Goal: Task Accomplishment & Management: Use online tool/utility

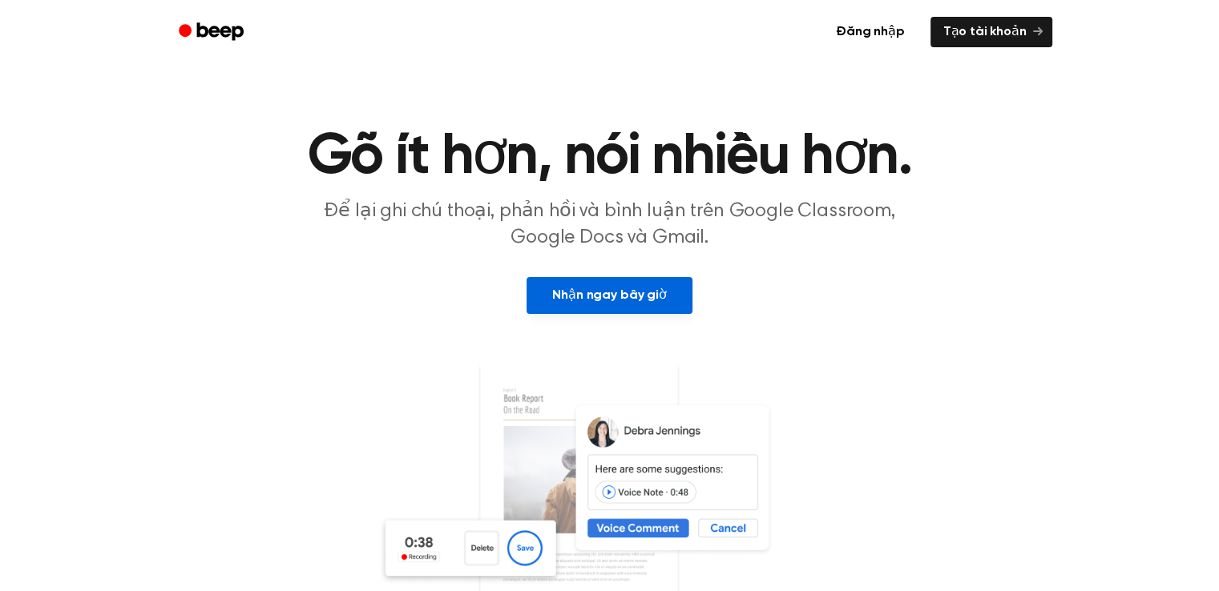
click at [625, 292] on font "Nhận ngay bây giờ" at bounding box center [609, 295] width 114 height 13
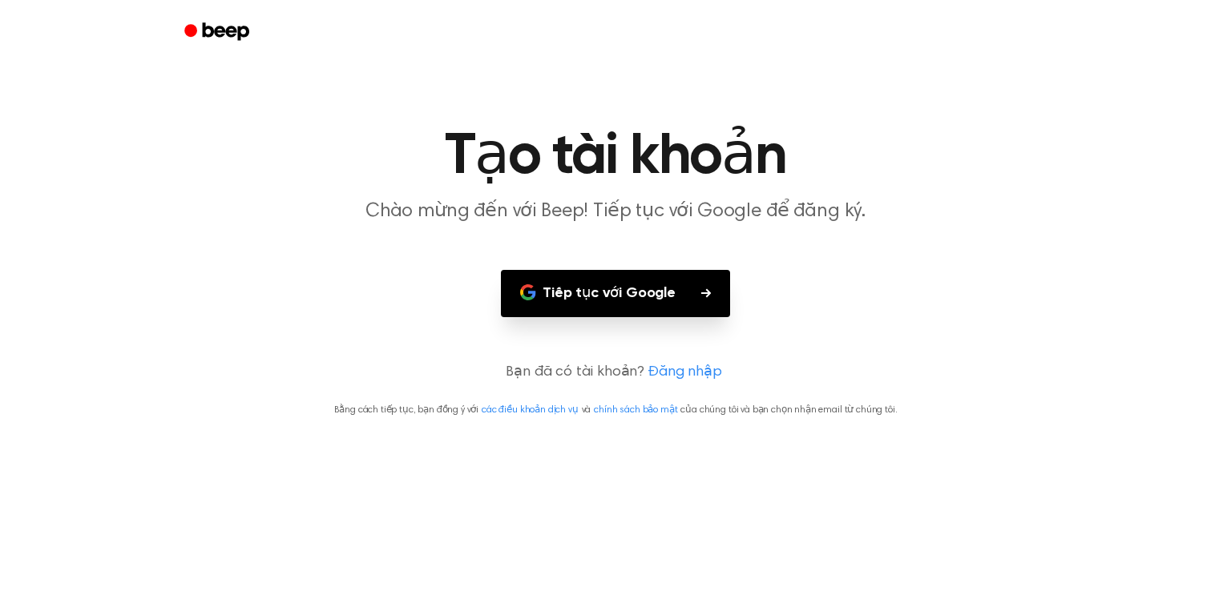
click at [668, 302] on font "Tiếp tục với Google" at bounding box center [609, 294] width 133 height 22
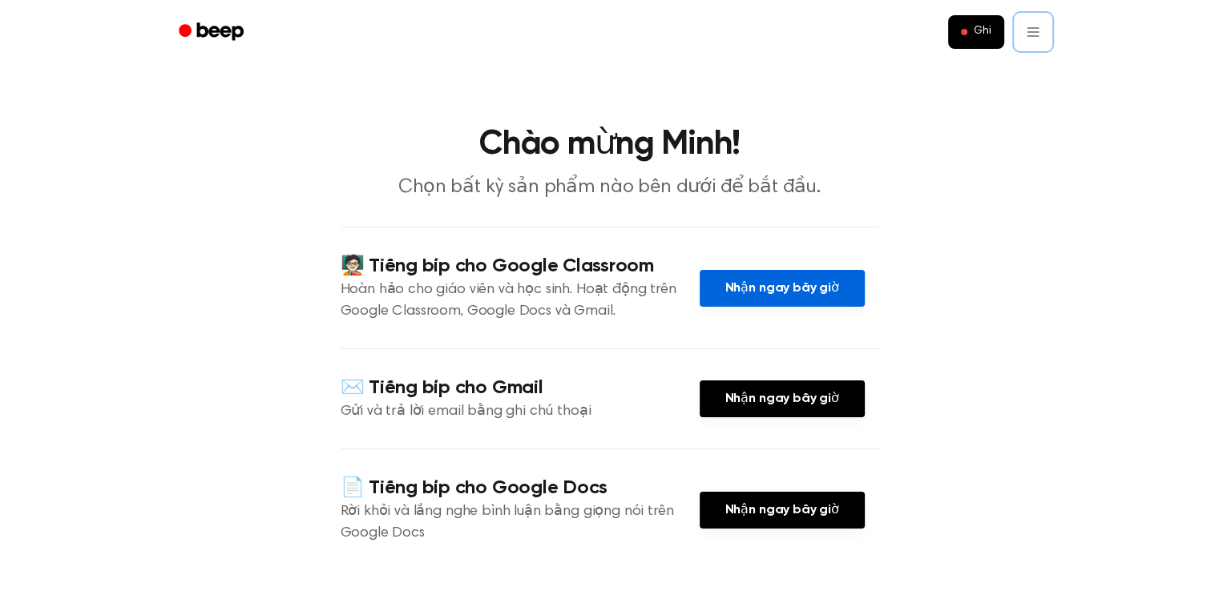
scroll to position [321, 0]
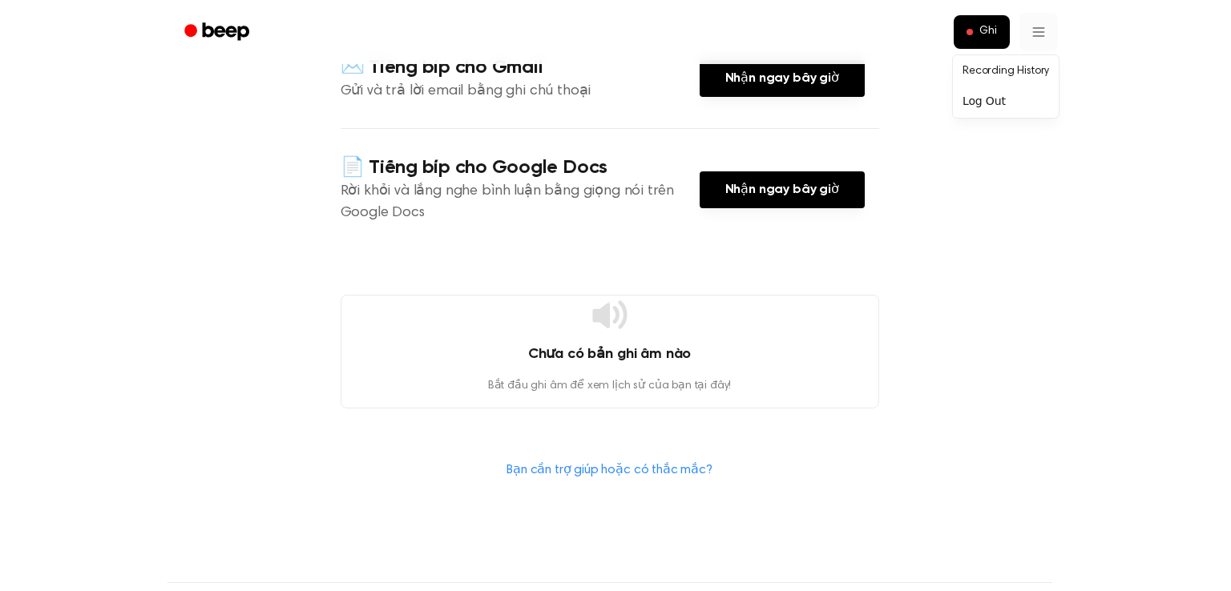
click at [1023, 19] on html "Ghi Chào mừng Minh! Chọn bất kỳ sản phẩm nào bên dưới để bắt đầu. 🧑🏻‍🏫 Tiếng bí…" at bounding box center [615, 290] width 1231 height 1223
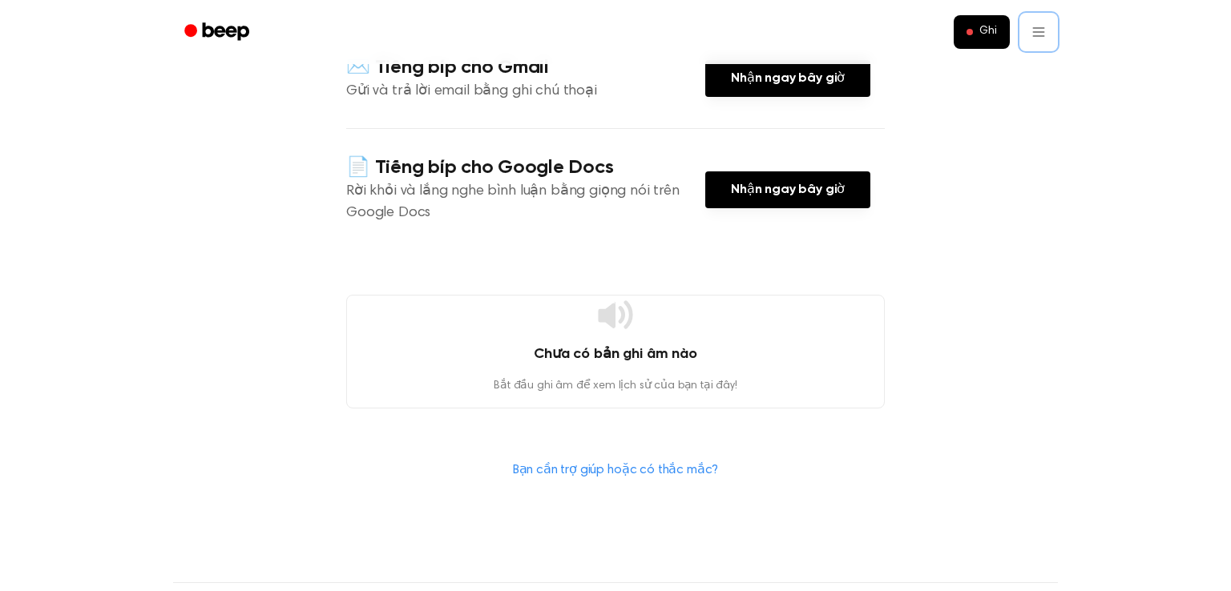
click at [1017, 174] on html "Ghi Chào mừng Minh! Chọn bất kỳ sản phẩm nào bên dưới để bắt đầu. 🧑🏻‍🏫 Tiếng bí…" at bounding box center [615, 290] width 1231 height 1223
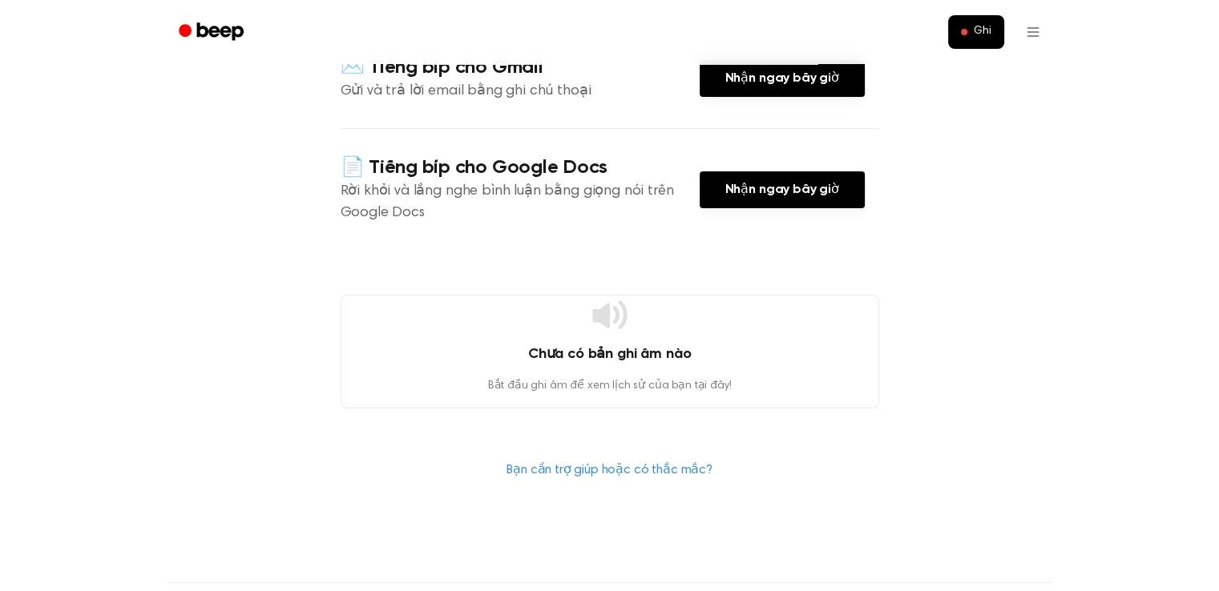
click at [661, 464] on font "Bạn cần trợ giúp hoặc có thắc mắc?" at bounding box center [609, 470] width 206 height 13
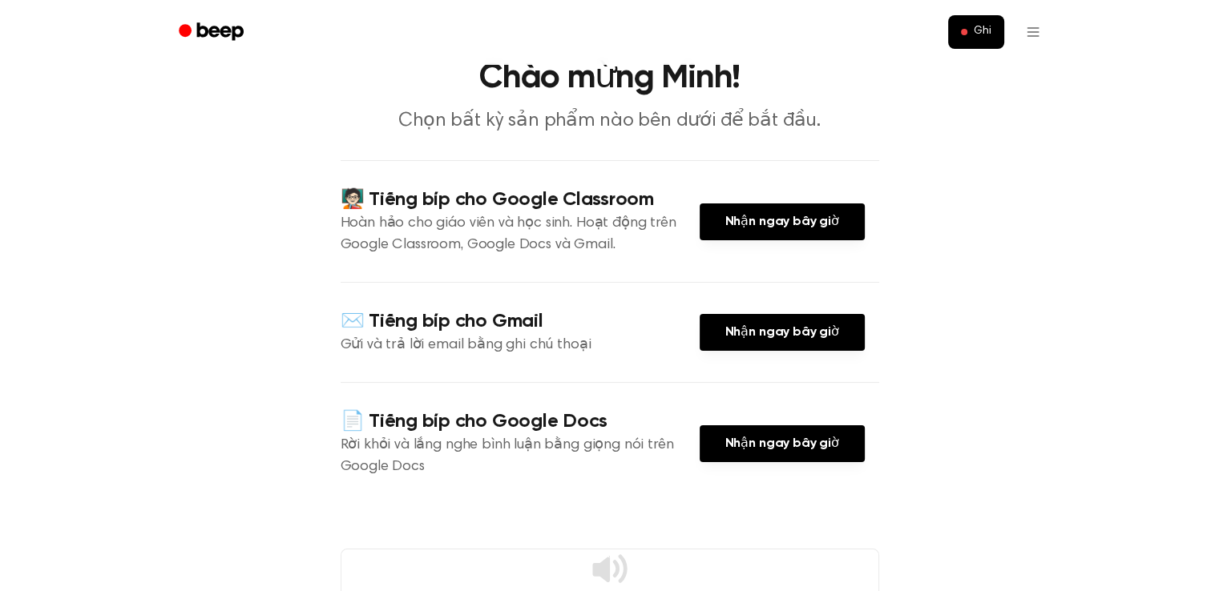
scroll to position [0, 0]
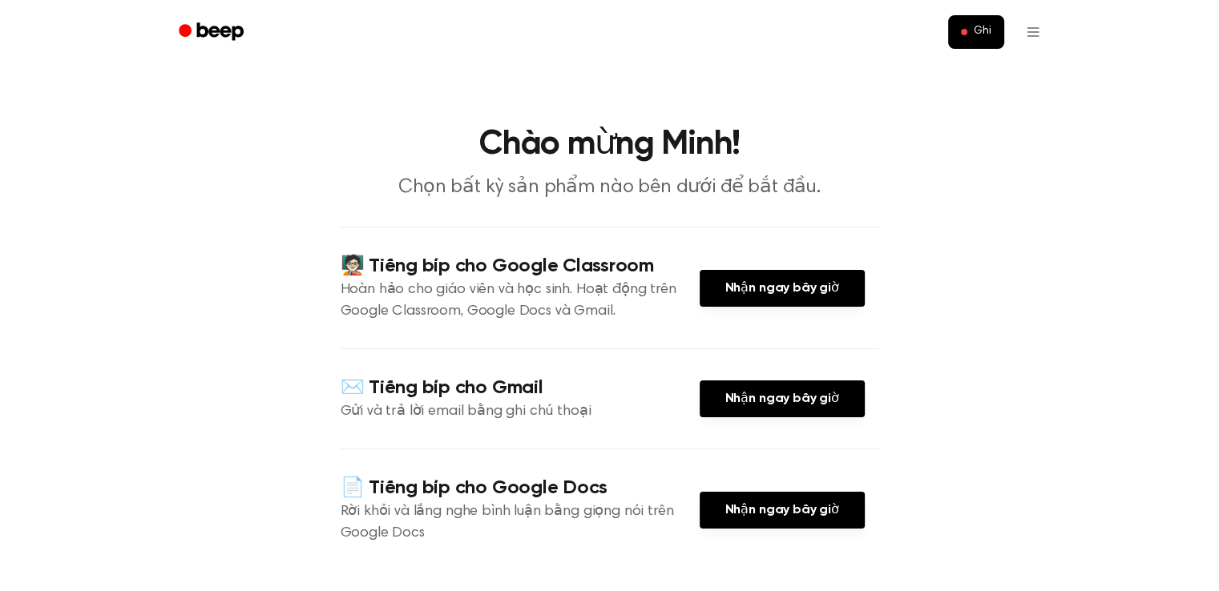
click at [363, 426] on div "✉️ Tiếng bíp cho Gmail Gửi và trả lời email bằng ghi chú thoại Nhận ngay bây giờ" at bounding box center [610, 399] width 539 height 100
drag, startPoint x: 417, startPoint y: 399, endPoint x: 448, endPoint y: 392, distance: 32.1
click at [418, 397] on font "✉️ Tiếng bíp cho Gmail" at bounding box center [442, 387] width 203 height 19
drag, startPoint x: 448, startPoint y: 392, endPoint x: 506, endPoint y: 387, distance: 57.9
click at [460, 392] on font "✉️ Tiếng bíp cho Gmail" at bounding box center [442, 387] width 203 height 19
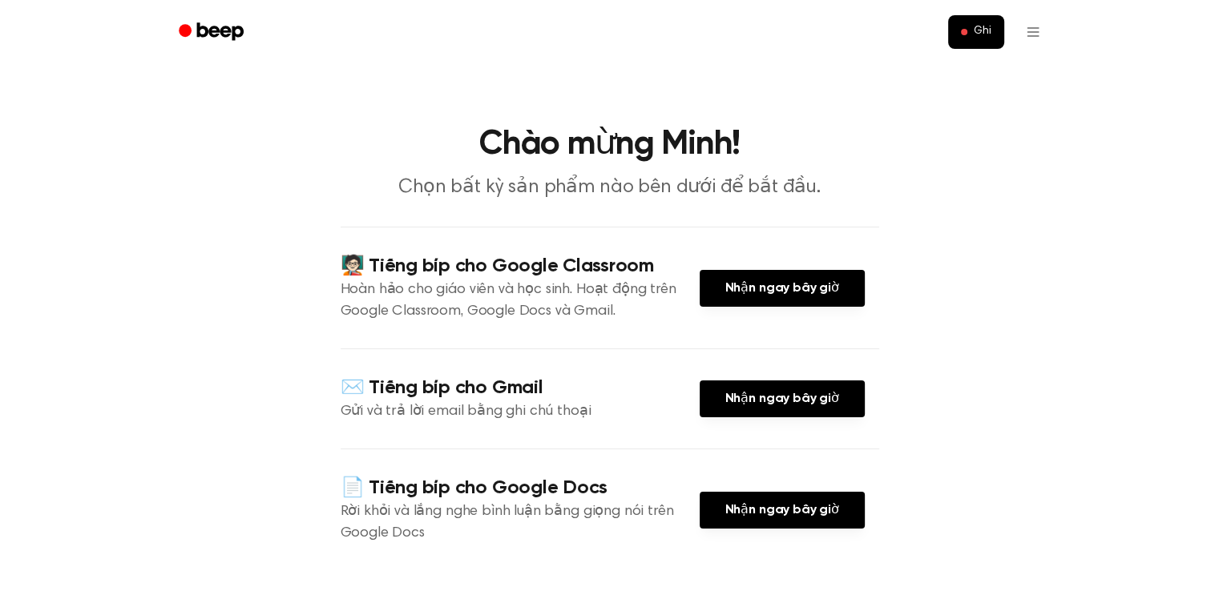
click at [560, 392] on h4 "✉️ Tiếng bíp cho Gmail" at bounding box center [520, 388] width 359 height 26
click at [563, 392] on h4 "✉️ Tiếng bíp cho Gmail" at bounding box center [520, 388] width 359 height 26
drag, startPoint x: 478, startPoint y: 480, endPoint x: 636, endPoint y: 476, distance: 158.7
click at [616, 480] on h4 "📄 Tiếng bíp cho Google Docs" at bounding box center [520, 488] width 359 height 26
click at [644, 276] on font "🧑🏻‍🏫 Tiếng bíp cho Google Classroom" at bounding box center [497, 265] width 313 height 19
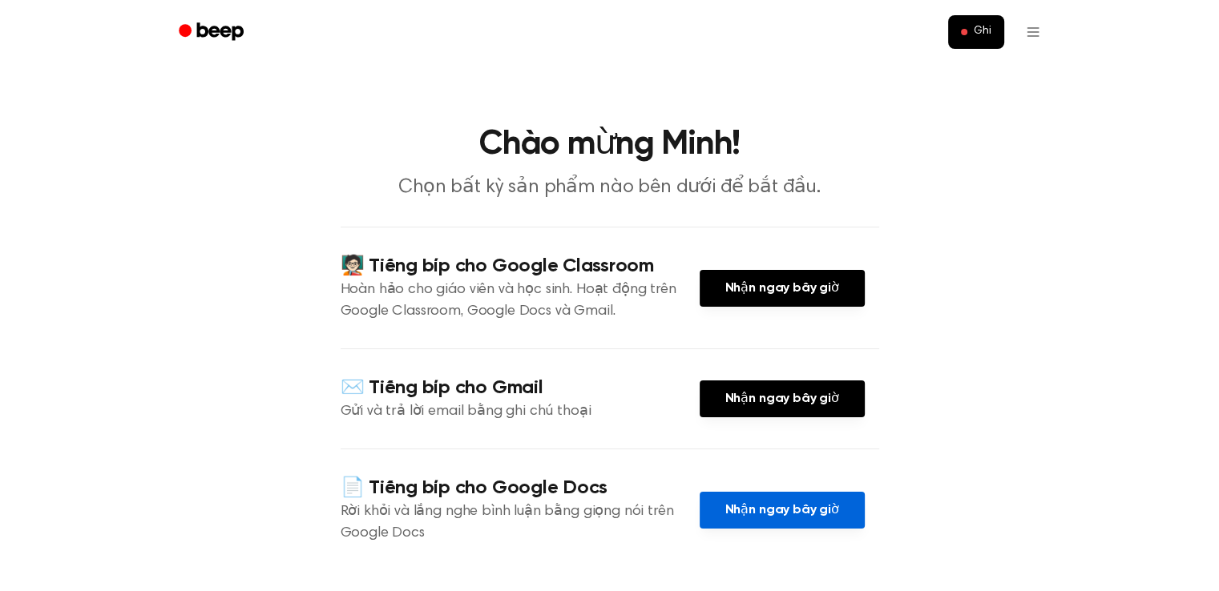
click at [719, 504] on link "Nhận ngay bây giờ" at bounding box center [782, 510] width 165 height 37
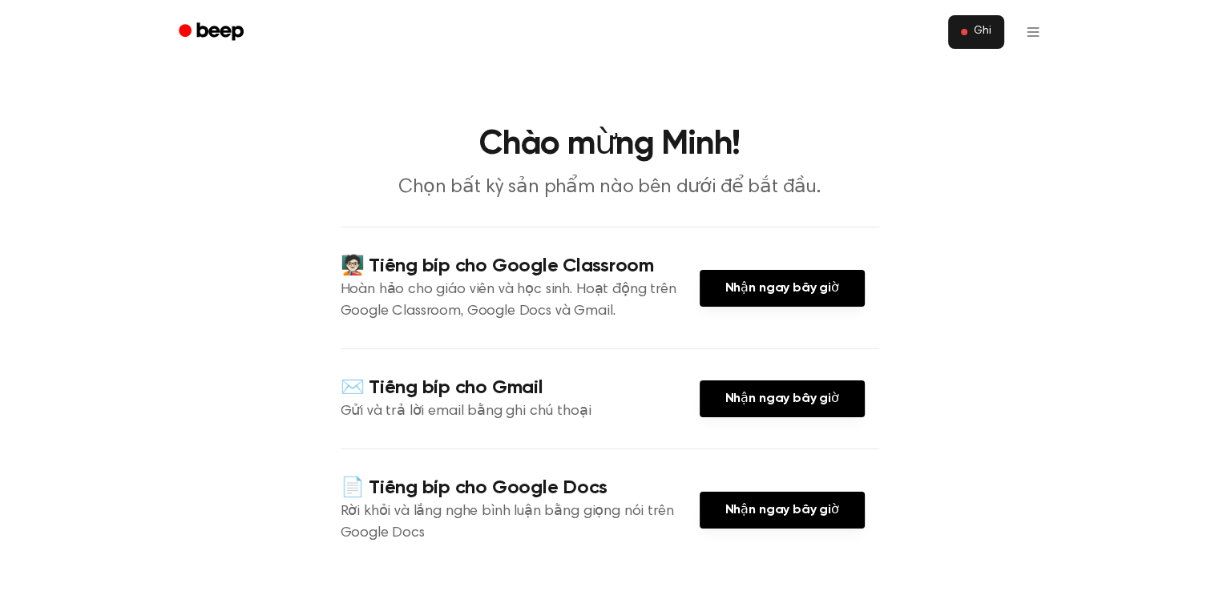
click at [970, 24] on button "Ghi" at bounding box center [976, 32] width 56 height 34
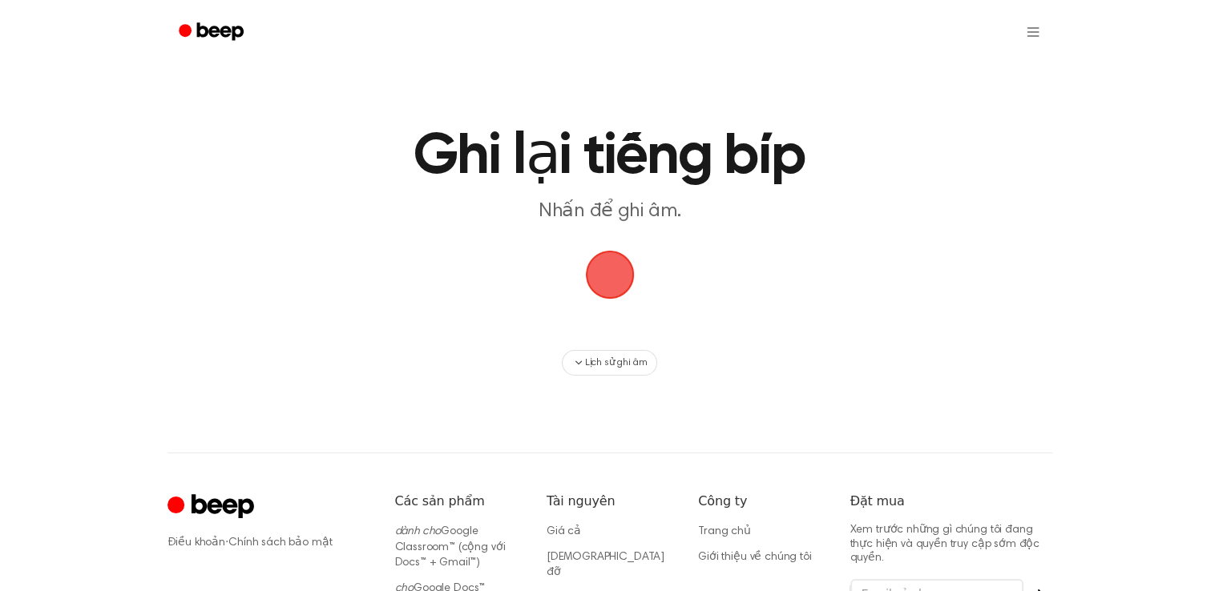
click at [708, 214] on p "Nhấn để ghi âm." at bounding box center [609, 212] width 615 height 26
click at [611, 363] on font "Lịch sử ghi âm" at bounding box center [616, 363] width 63 height 10
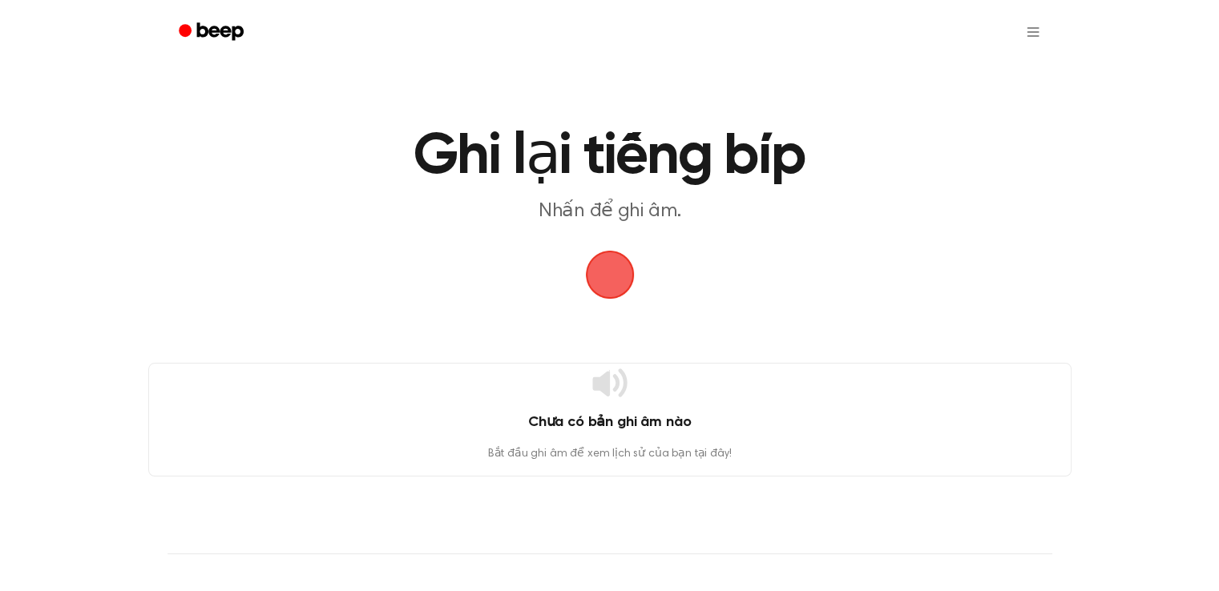
click at [600, 270] on span "button" at bounding box center [609, 274] width 45 height 45
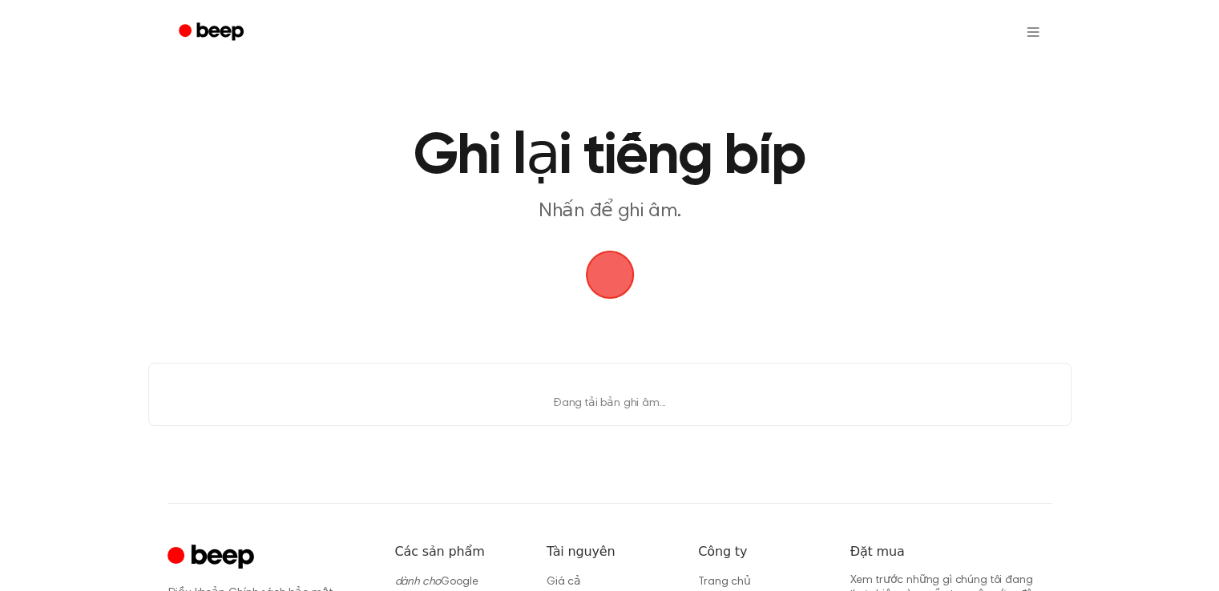
click at [603, 280] on span "button" at bounding box center [609, 274] width 45 height 45
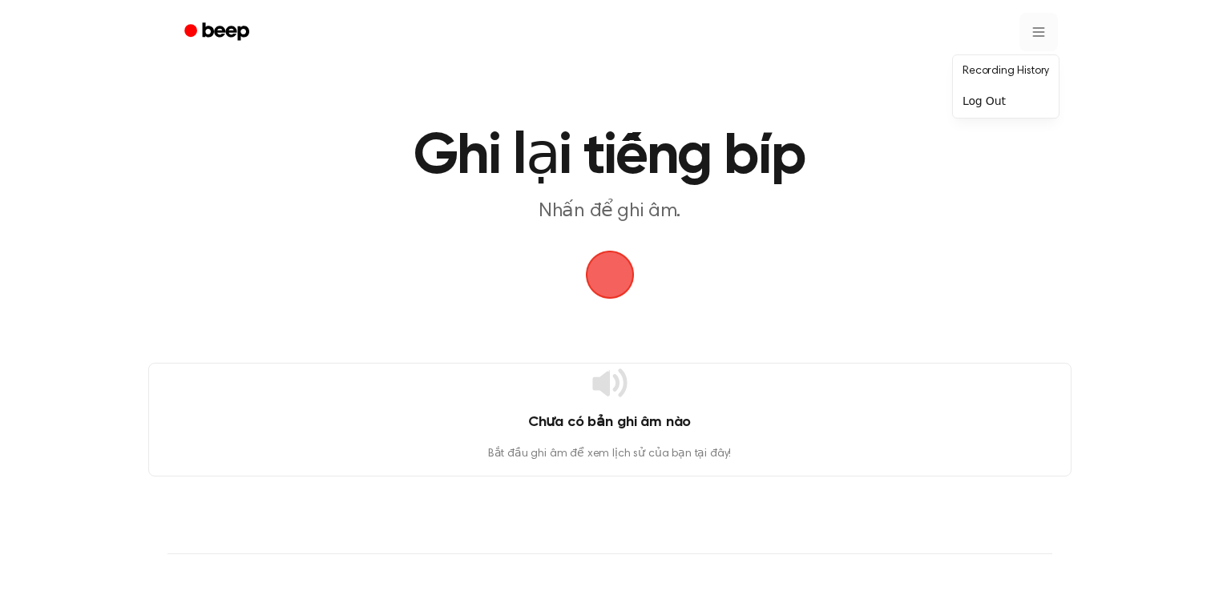
click at [1026, 46] on html "Ghi lại tiếng bíp Nhấn để ghi âm. Chưa có bản ghi âm nào Bắt đầu ghi âm để xem …" at bounding box center [615, 437] width 1231 height 874
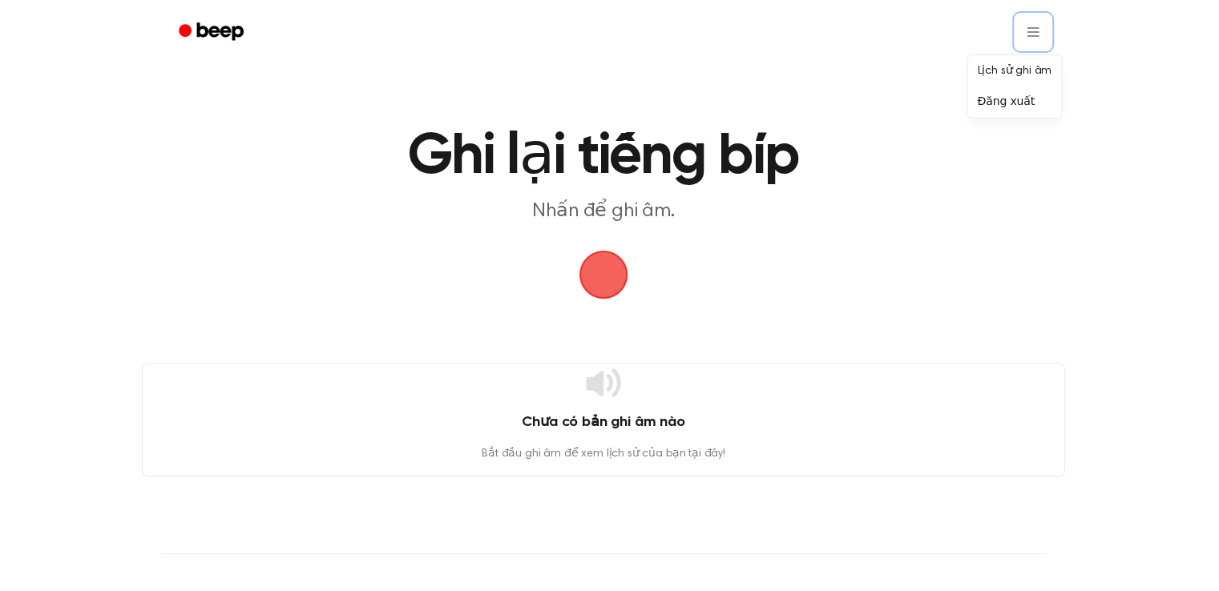
click at [231, 31] on html "Ghi lại tiếng bíp Nhấn để ghi âm. Chưa có bản ghi âm nào Bắt đầu ghi âm để xem …" at bounding box center [609, 437] width 1219 height 874
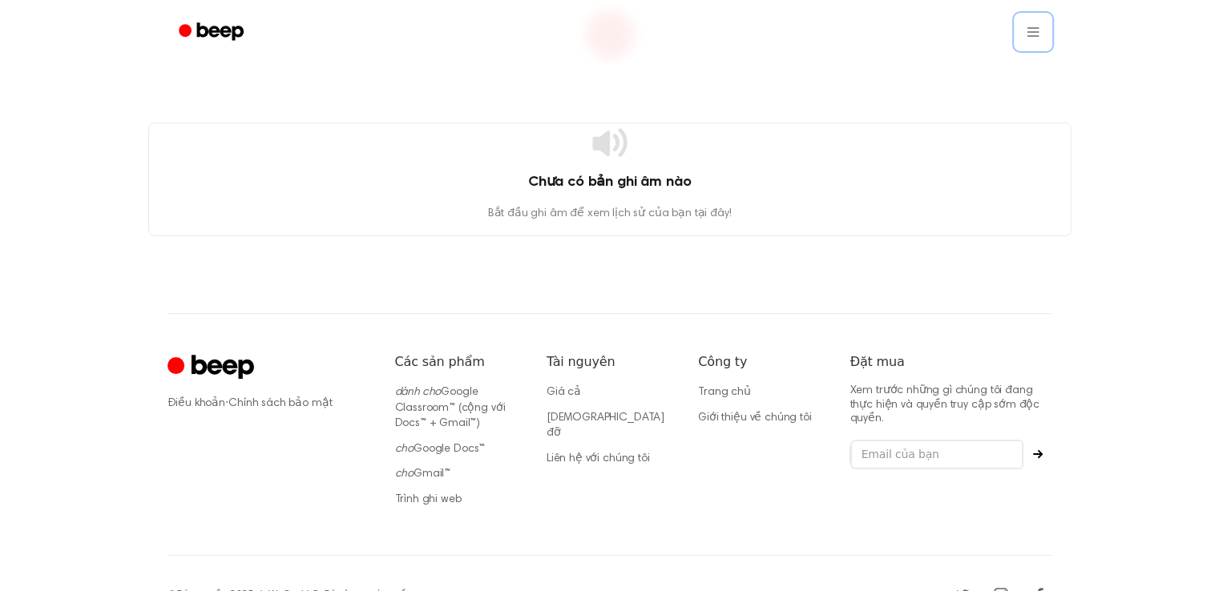
scroll to position [276, 0]
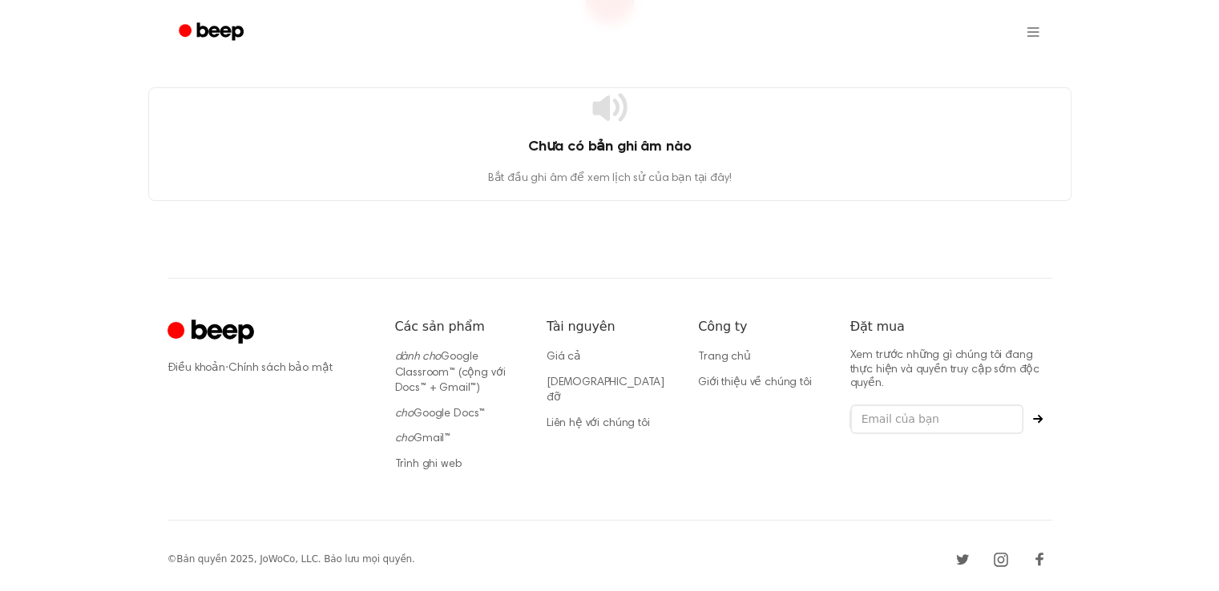
click at [648, 132] on div "Chưa có bản ghi âm nào Bắt đầu ghi âm để xem lịch sử của bạn tại đây!" at bounding box center [609, 144] width 923 height 114
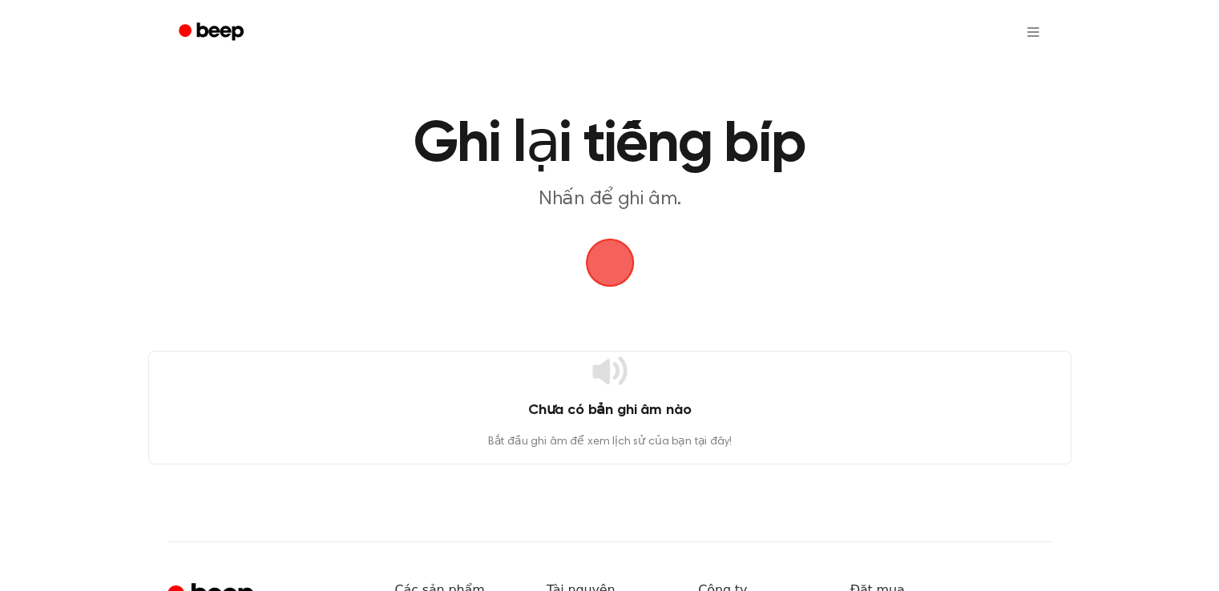
scroll to position [0, 0]
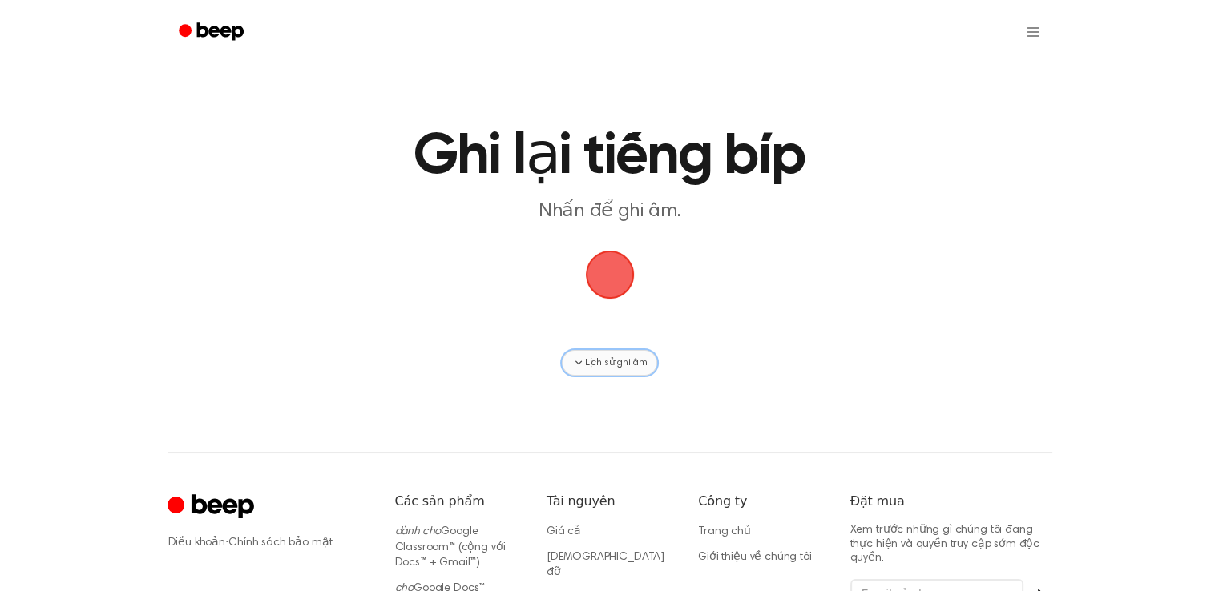
click at [607, 358] on font "Lịch sử ghi âm" at bounding box center [616, 363] width 63 height 10
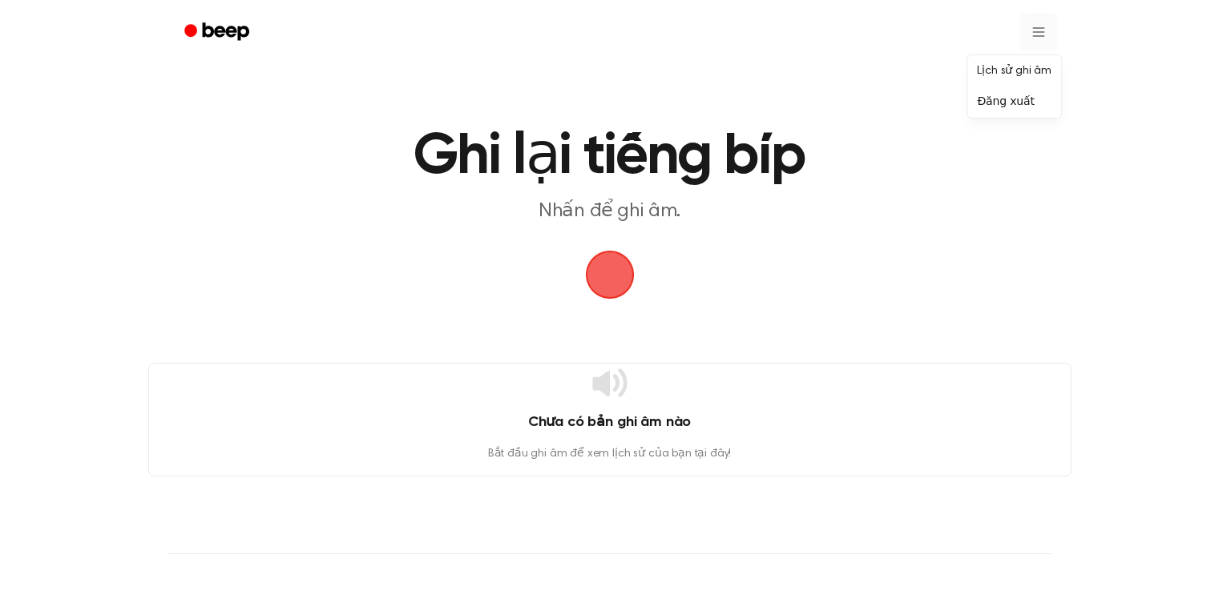
click at [1031, 38] on html "Ghi lại tiếng bíp Nhấn để ghi âm. Chưa có bản ghi âm nào Bắt đầu ghi âm để xem …" at bounding box center [615, 437] width 1231 height 874
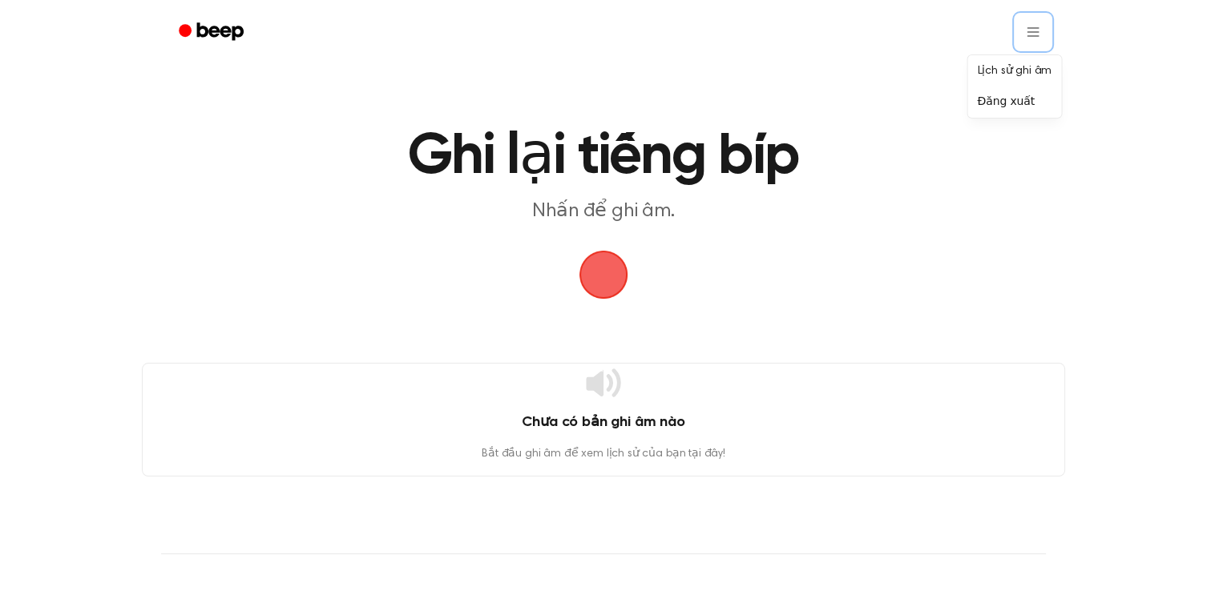
click at [1138, 276] on html "Ghi lại tiếng bíp Nhấn để ghi âm. Chưa có bản ghi âm nào Bắt đầu ghi âm để xem …" at bounding box center [609, 437] width 1219 height 874
